Goal: Go to known website: Access a specific website the user already knows

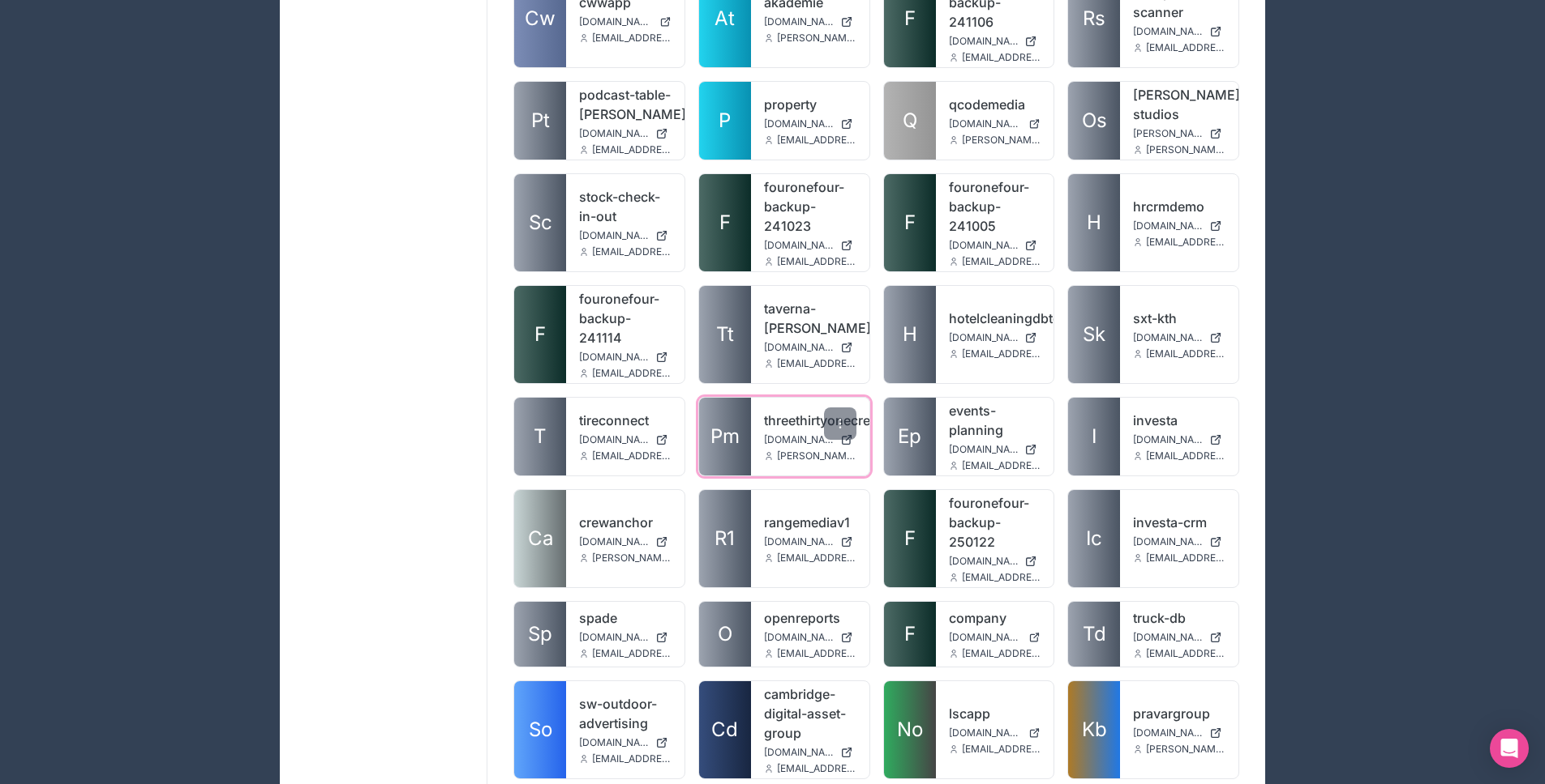
scroll to position [2326, 0]
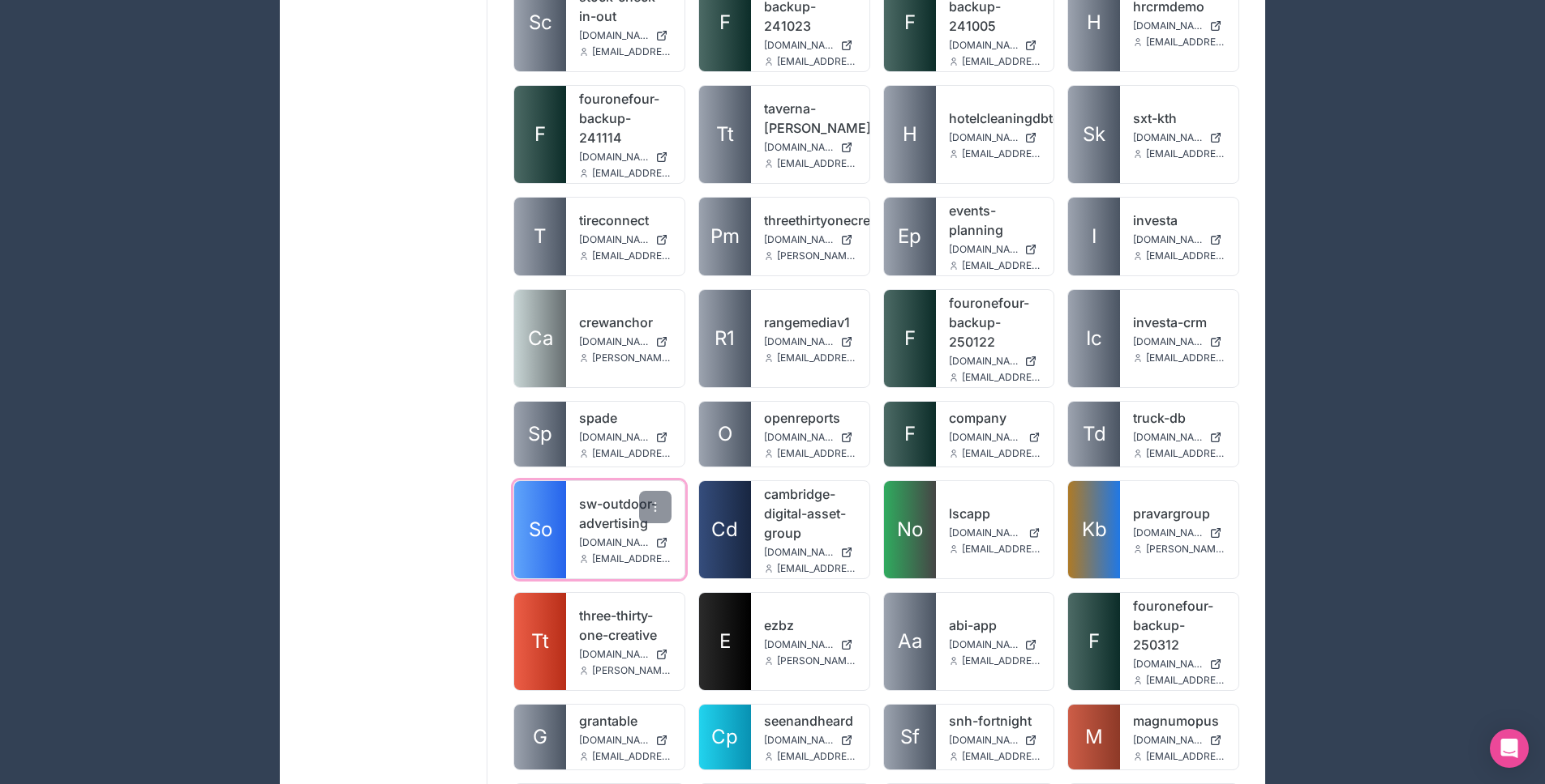
click at [554, 513] on link "So" at bounding box center [539, 530] width 51 height 97
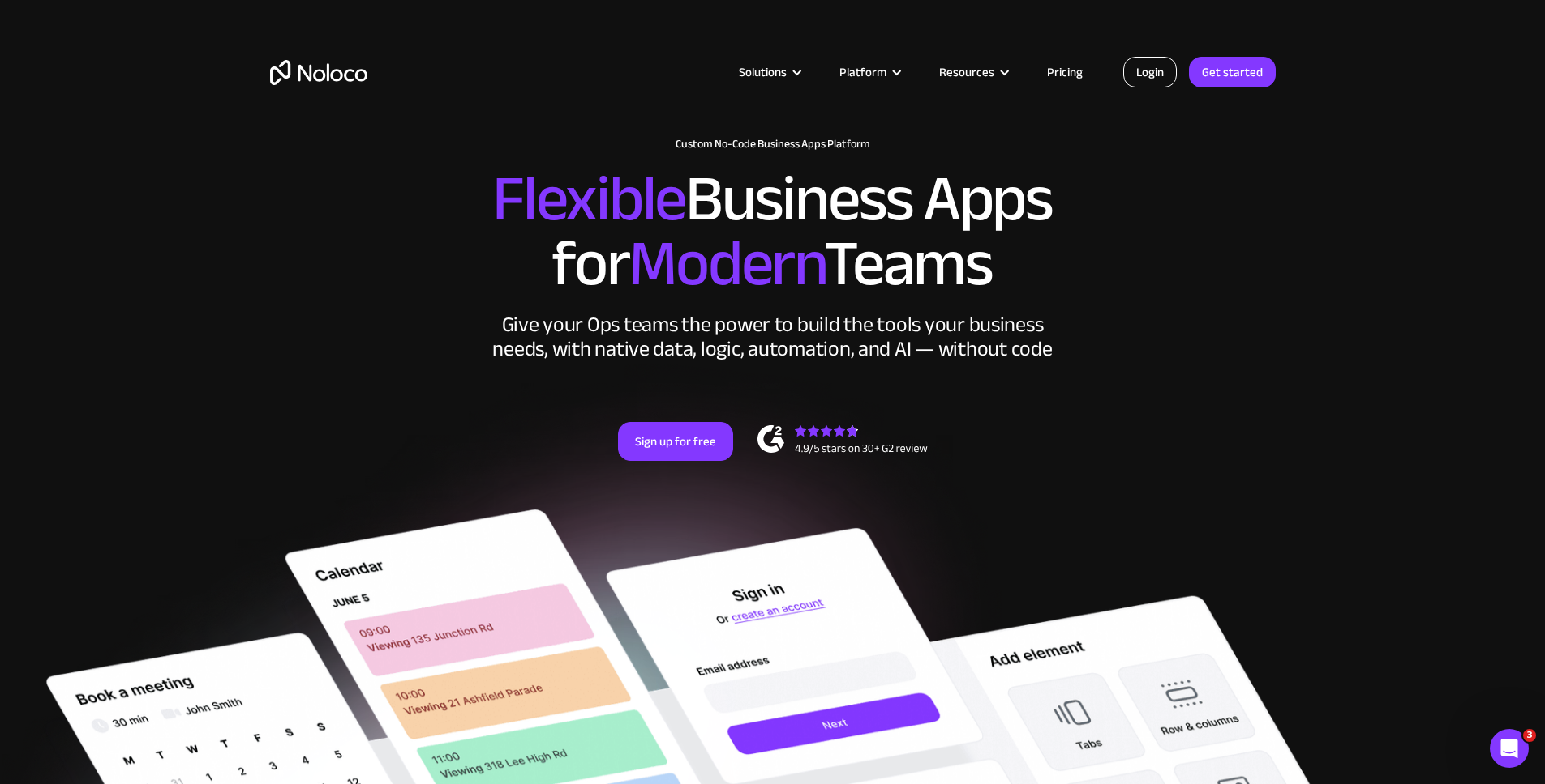
click at [1140, 70] on link "Login" at bounding box center [1149, 72] width 53 height 30
